Goal: Navigation & Orientation: Understand site structure

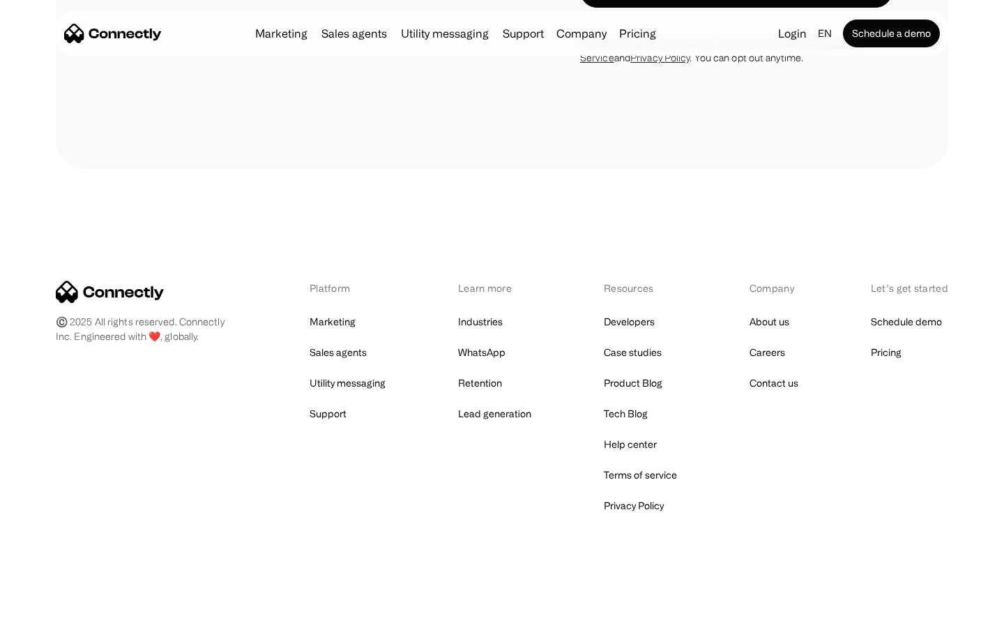
scroll to position [4691, 0]
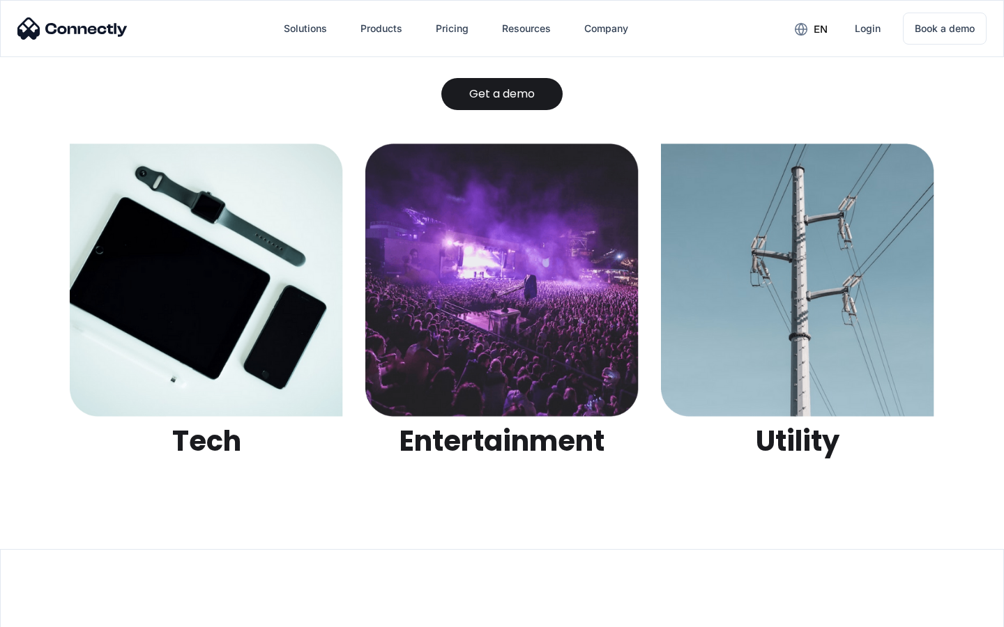
scroll to position [4398, 0]
